Goal: Information Seeking & Learning: Learn about a topic

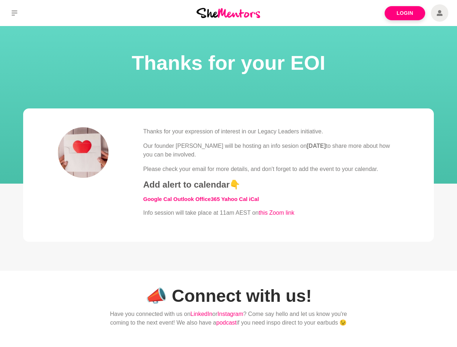
click at [228, 174] on div "Thanks for your expression of interest in our Legacy Leaders initiative. Our fo…" at bounding box center [271, 172] width 256 height 90
click at [14, 13] on icon at bounding box center [15, 12] width 6 height 5
click at [228, 174] on div "Thanks for your expression of interest in our Legacy Leaders initiative. Our fo…" at bounding box center [271, 172] width 256 height 90
click at [14, 13] on icon at bounding box center [15, 12] width 6 height 5
